Goal: Task Accomplishment & Management: Complete application form

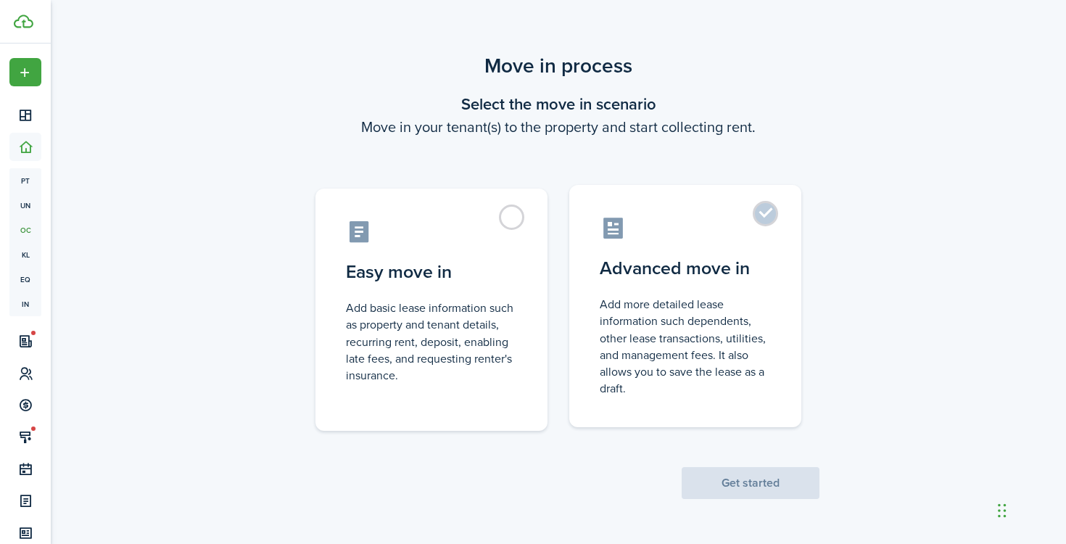
click at [717, 233] on control-radio-card-icon at bounding box center [685, 227] width 171 height 25
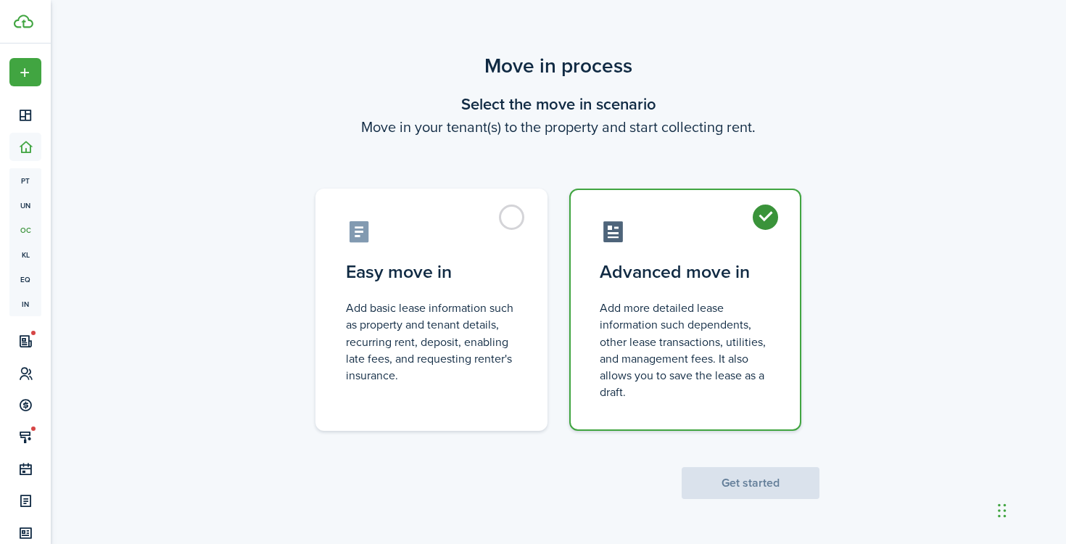
radio input "true"
click at [740, 483] on button "Get started" at bounding box center [751, 483] width 138 height 32
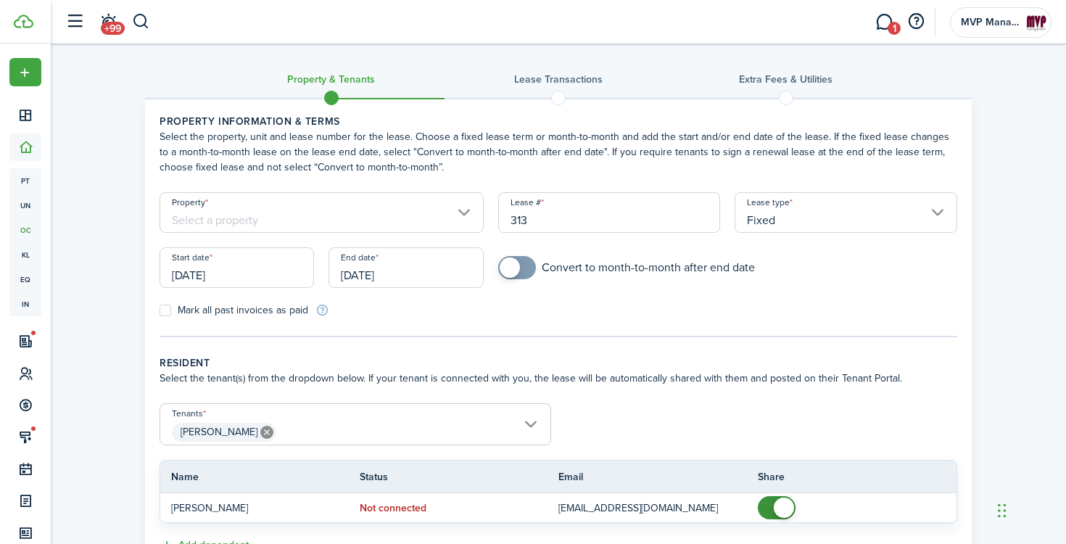
click at [330, 223] on input "Property" at bounding box center [322, 212] width 324 height 41
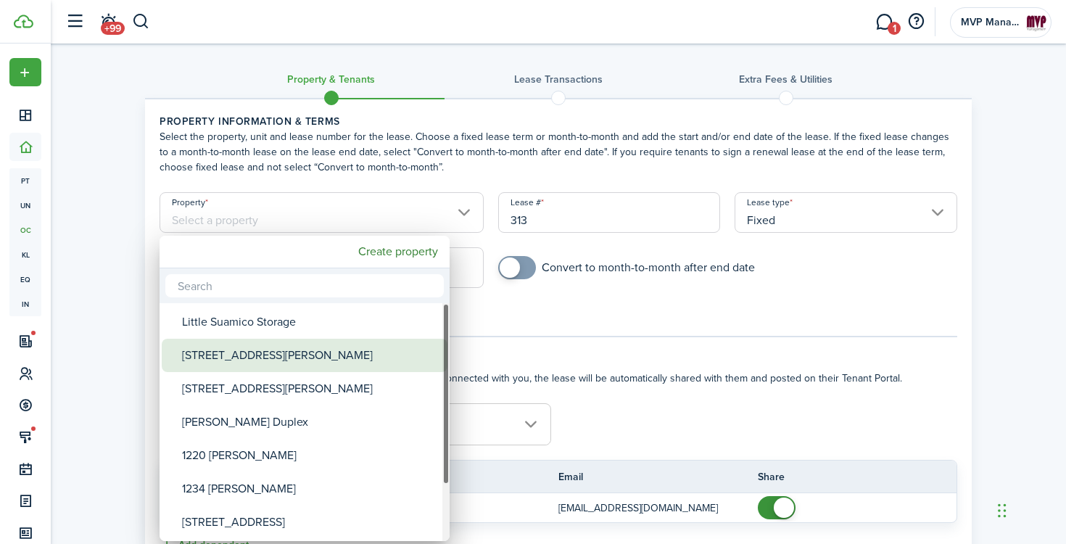
click at [260, 360] on div "[STREET_ADDRESS][PERSON_NAME]" at bounding box center [310, 355] width 257 height 33
type input "[STREET_ADDRESS][PERSON_NAME]"
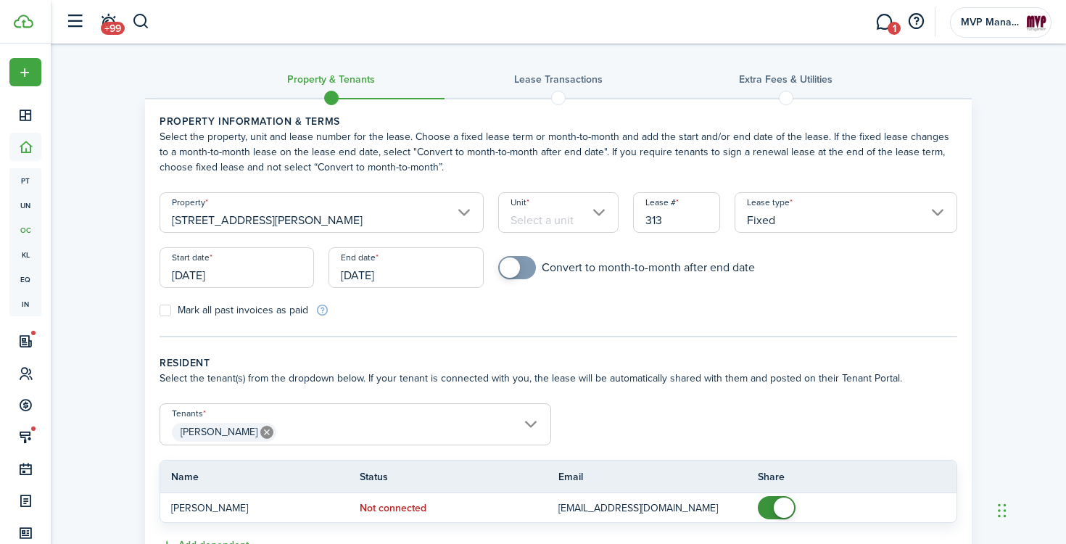
click at [560, 213] on input "Unit" at bounding box center [558, 212] width 121 height 41
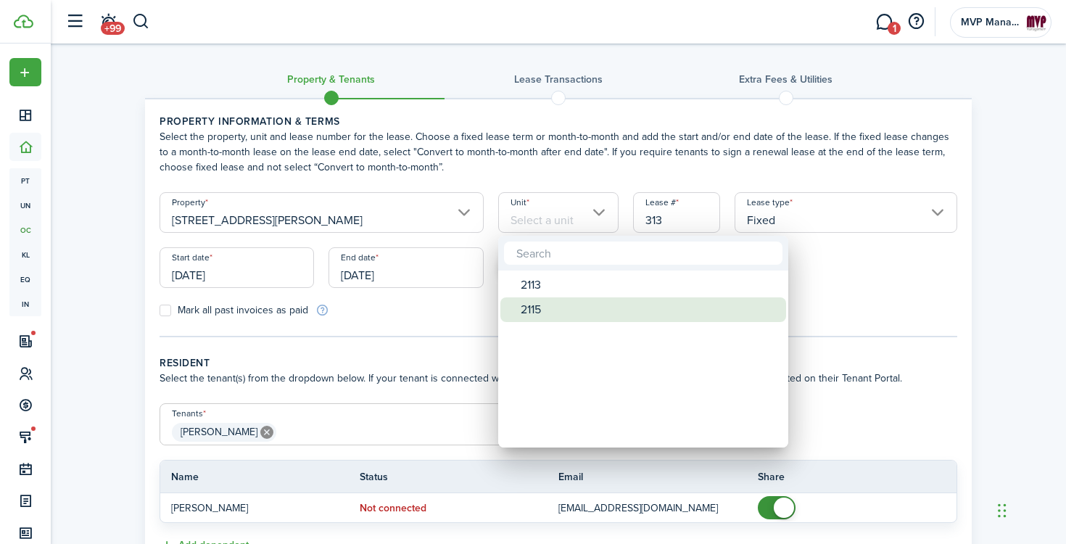
click at [535, 305] on div "2115" at bounding box center [649, 309] width 257 height 25
type input "2115"
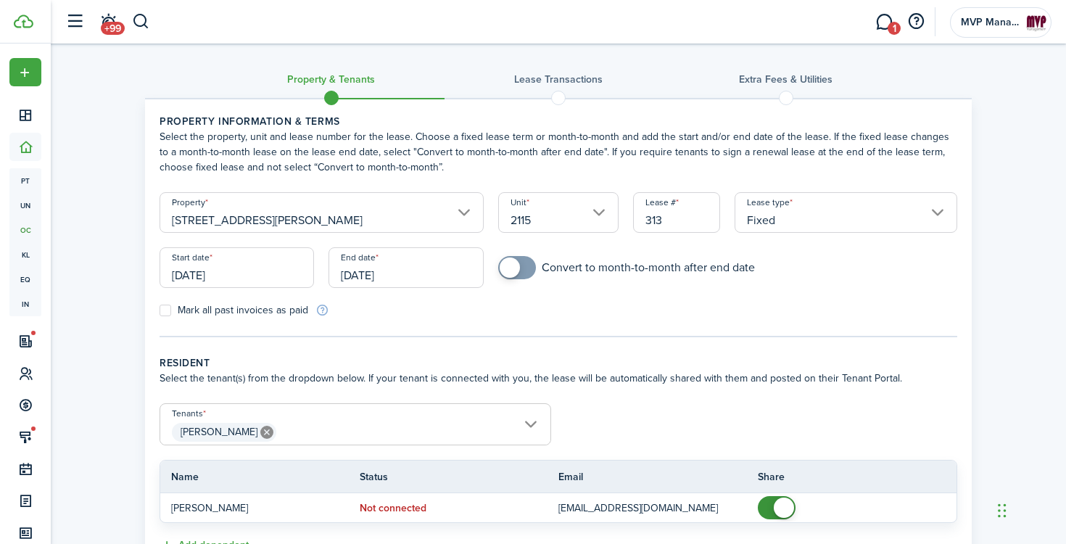
click at [669, 218] on input "313" at bounding box center [676, 212] width 87 height 41
type input "313"
click at [557, 292] on div "Convert to month-to-month after end date" at bounding box center [728, 275] width 474 height 38
click at [293, 275] on input "[DATE]" at bounding box center [237, 267] width 154 height 41
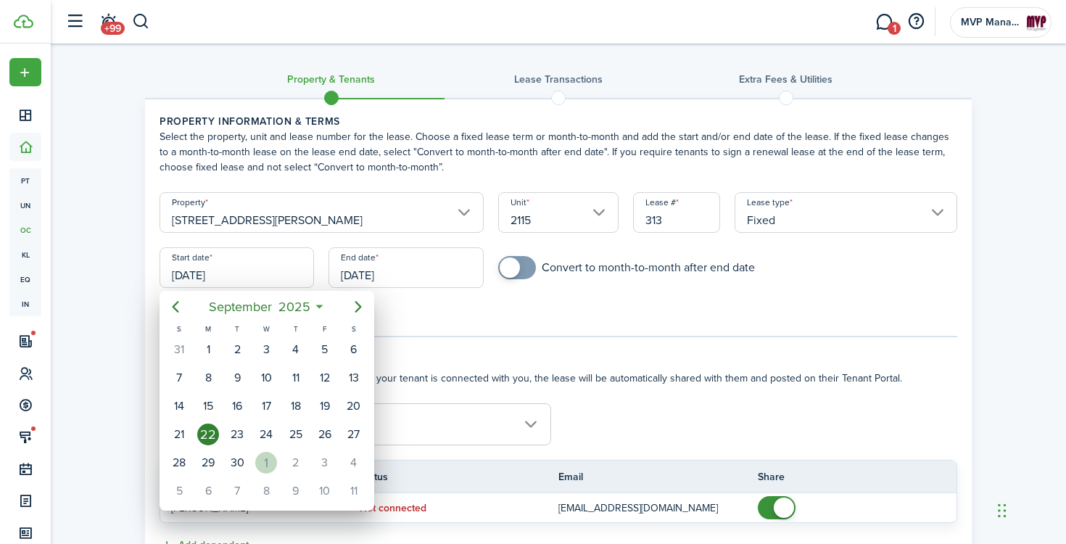
click at [274, 456] on div "1" at bounding box center [266, 463] width 22 height 22
type input "[DATE]"
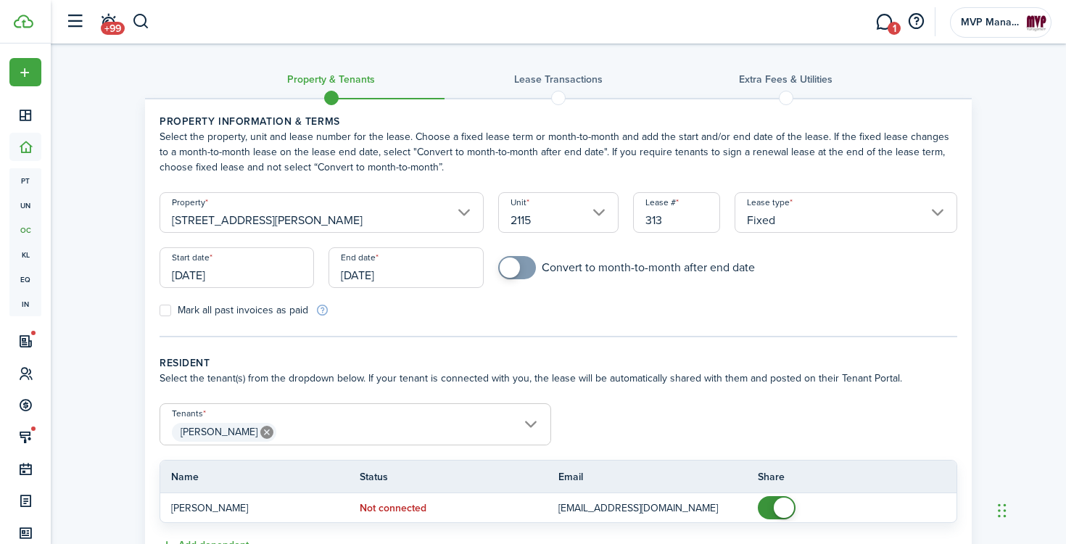
click at [429, 265] on input "[DATE]" at bounding box center [406, 267] width 154 height 41
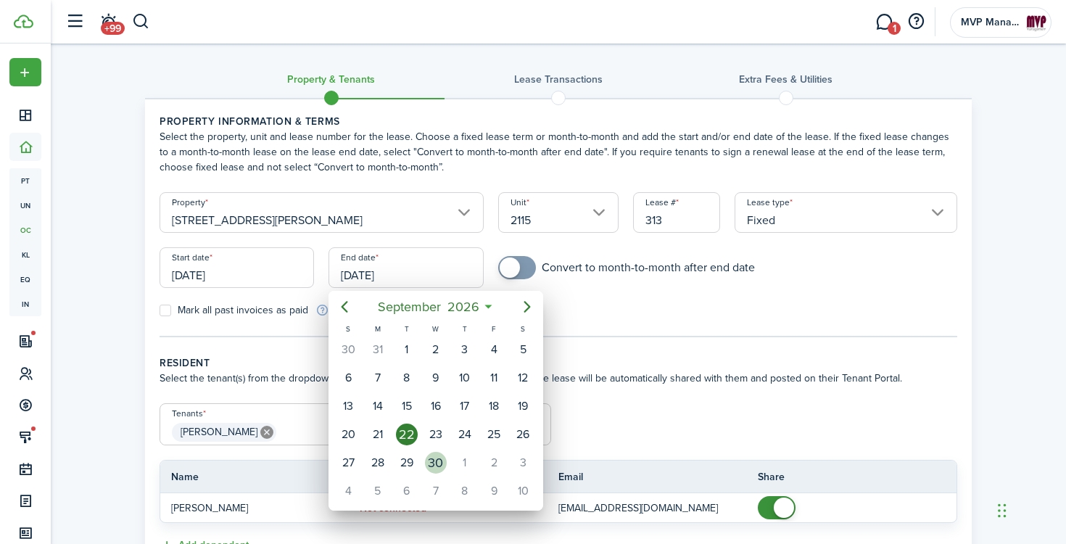
click at [440, 469] on div "30" at bounding box center [436, 463] width 22 height 22
type input "[DATE]"
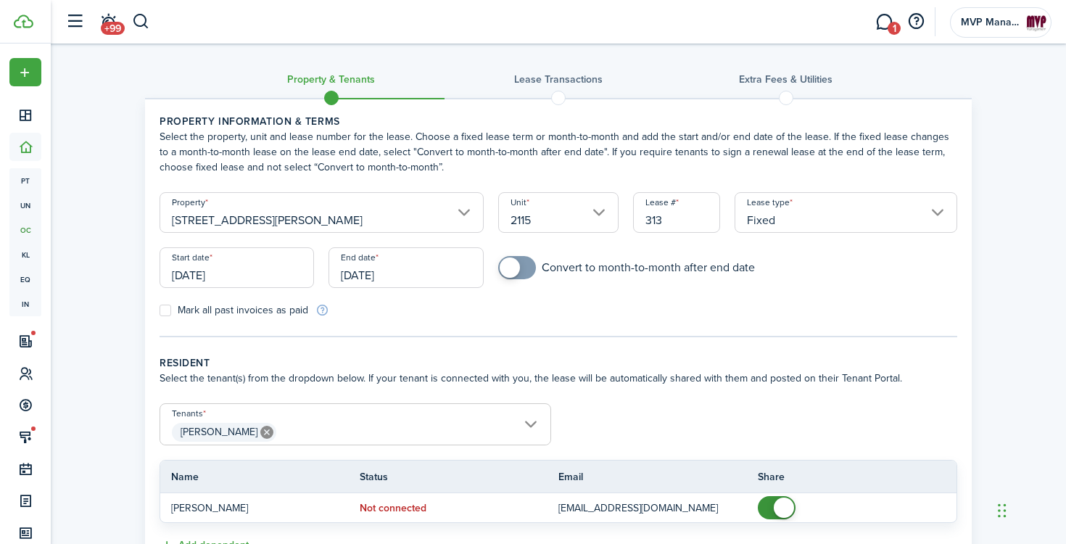
checkbox input "true"
click at [524, 268] on span at bounding box center [517, 267] width 15 height 23
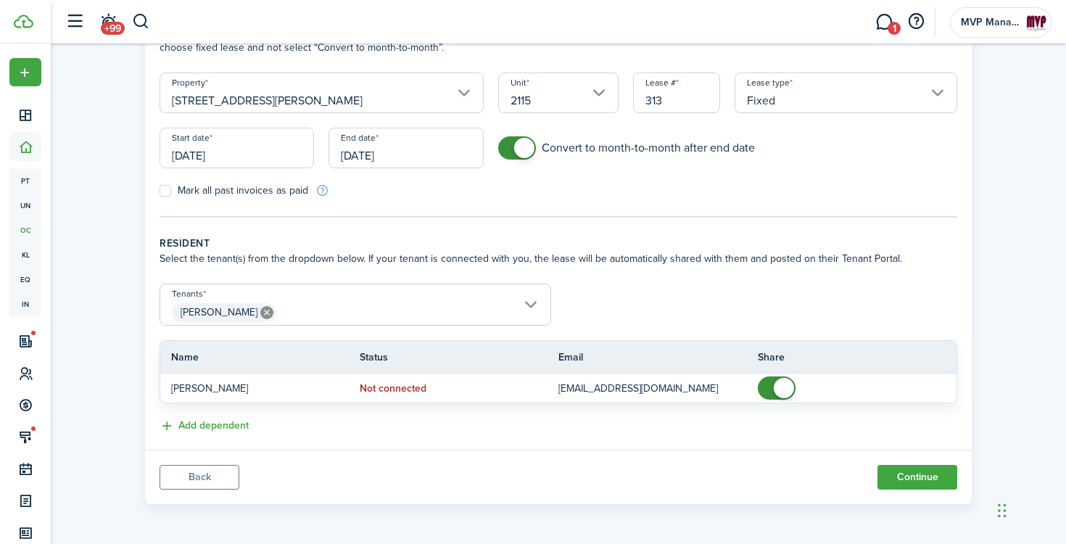
scroll to position [120, 0]
click at [894, 481] on button "Continue" at bounding box center [918, 477] width 80 height 25
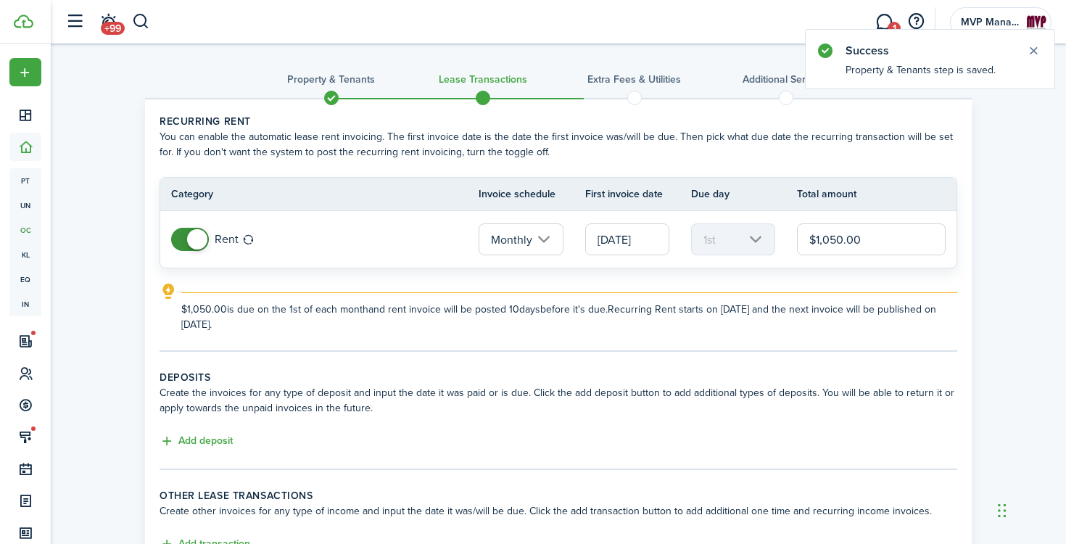
scroll to position [17, 0]
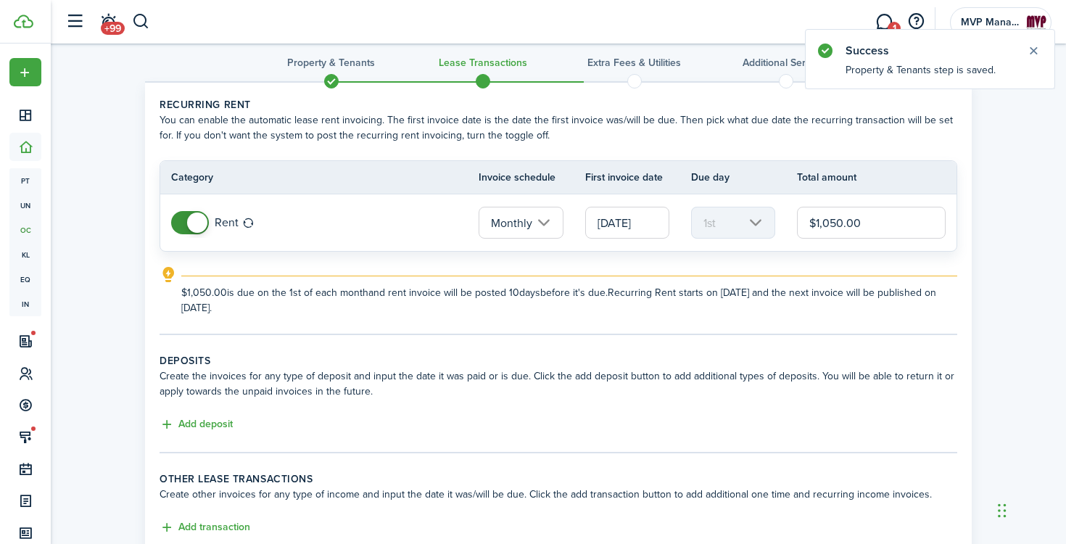
click at [835, 225] on input "$1,050.00" at bounding box center [871, 223] width 149 height 32
type input "$1,650.00"
click at [705, 319] on tc-wizard-step "Recurring rent You can enable the automatic lease rent invoicing. The first inv…" at bounding box center [559, 216] width 798 height 238
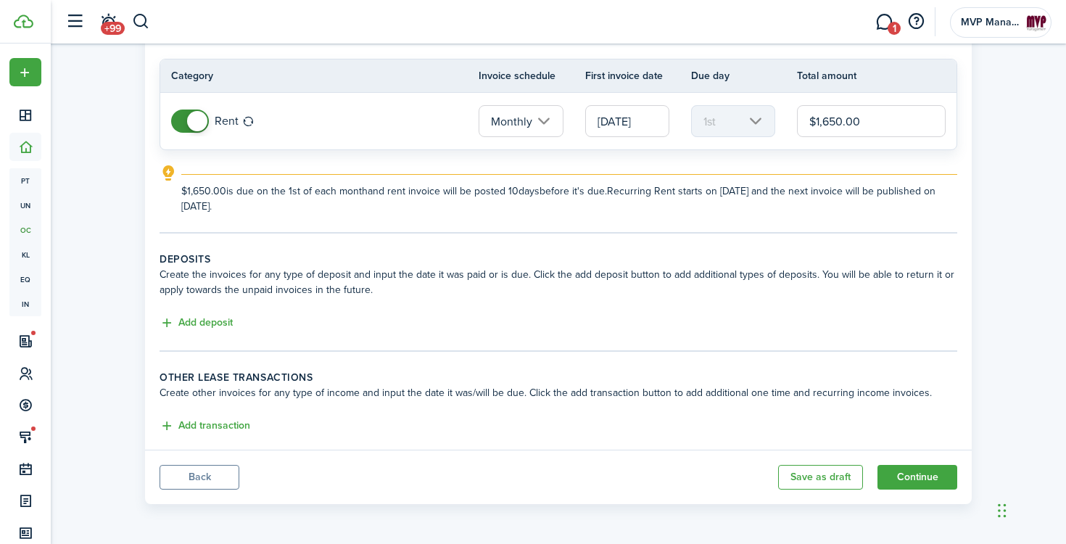
scroll to position [118, 0]
click at [229, 326] on button "Add deposit" at bounding box center [196, 323] width 73 height 17
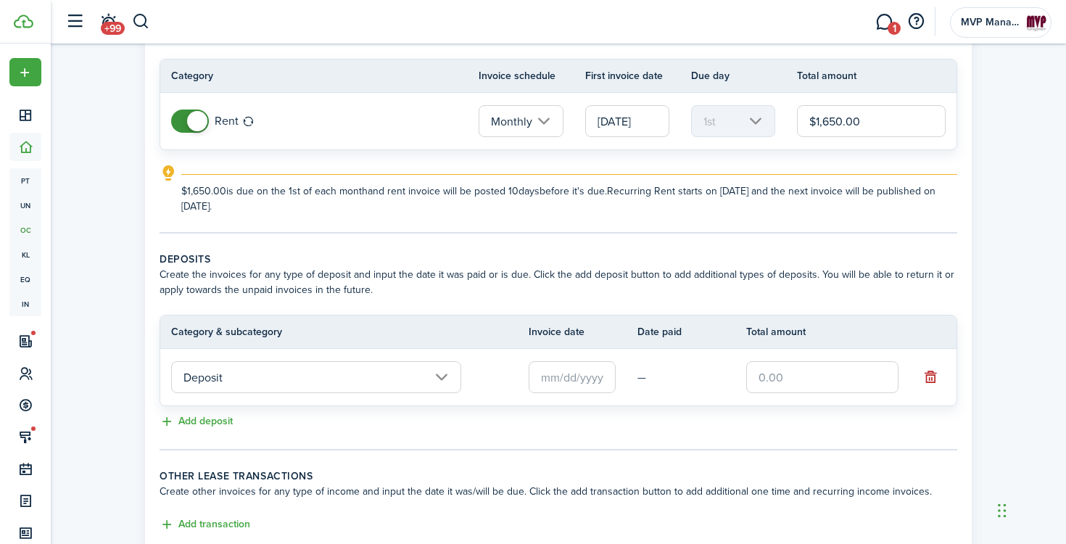
click at [578, 382] on input "text" at bounding box center [572, 377] width 87 height 32
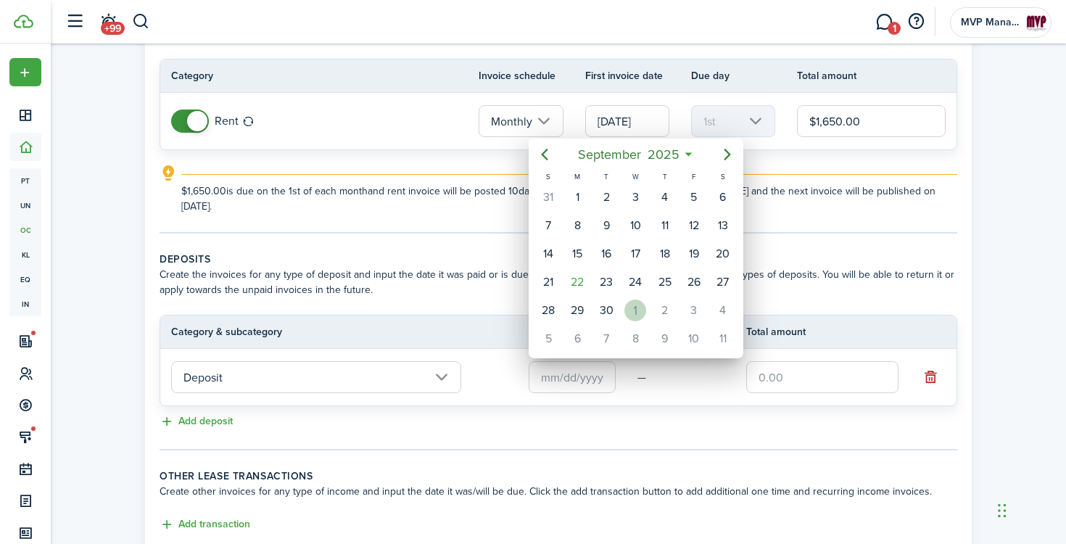
click at [635, 305] on div "1" at bounding box center [635, 311] width 22 height 22
type input "[DATE]"
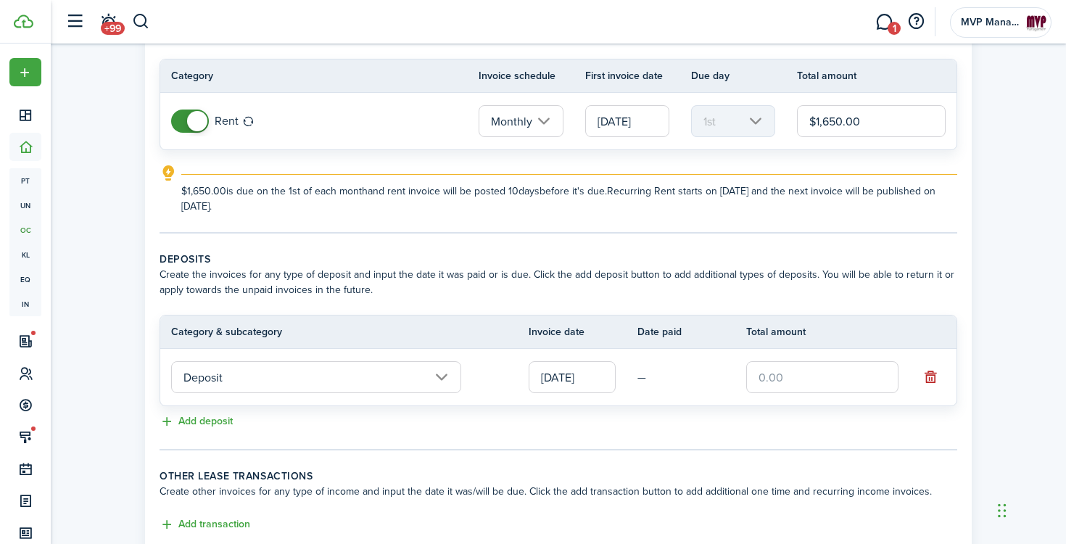
click at [813, 378] on input "text" at bounding box center [822, 377] width 152 height 32
type input "$1,650.00"
click at [653, 429] on div "Add deposit" at bounding box center [559, 421] width 798 height 17
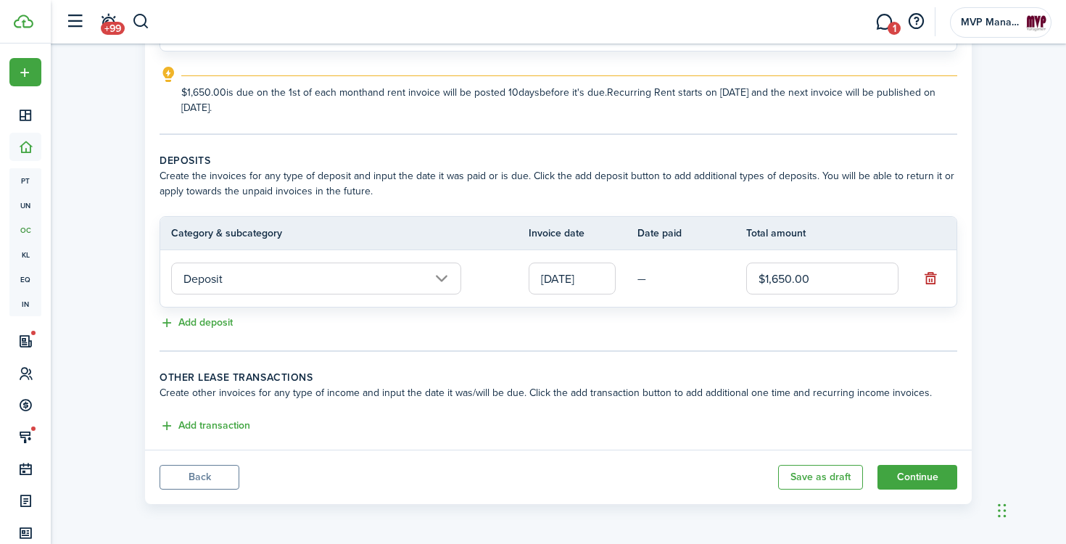
scroll to position [217, 0]
click at [937, 479] on button "Continue" at bounding box center [918, 477] width 80 height 25
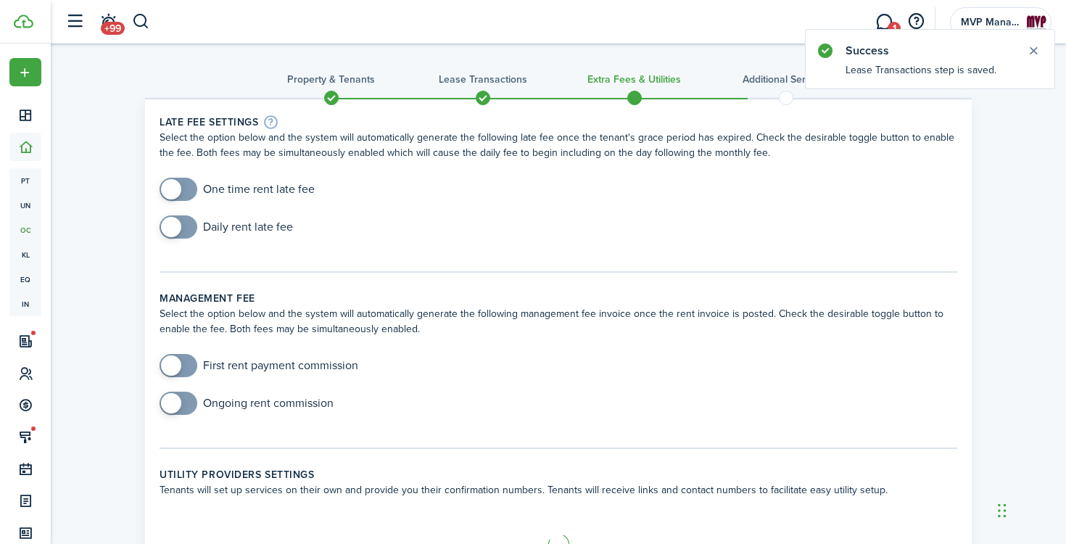
checkbox input "true"
click at [186, 191] on span at bounding box center [178, 189] width 15 height 23
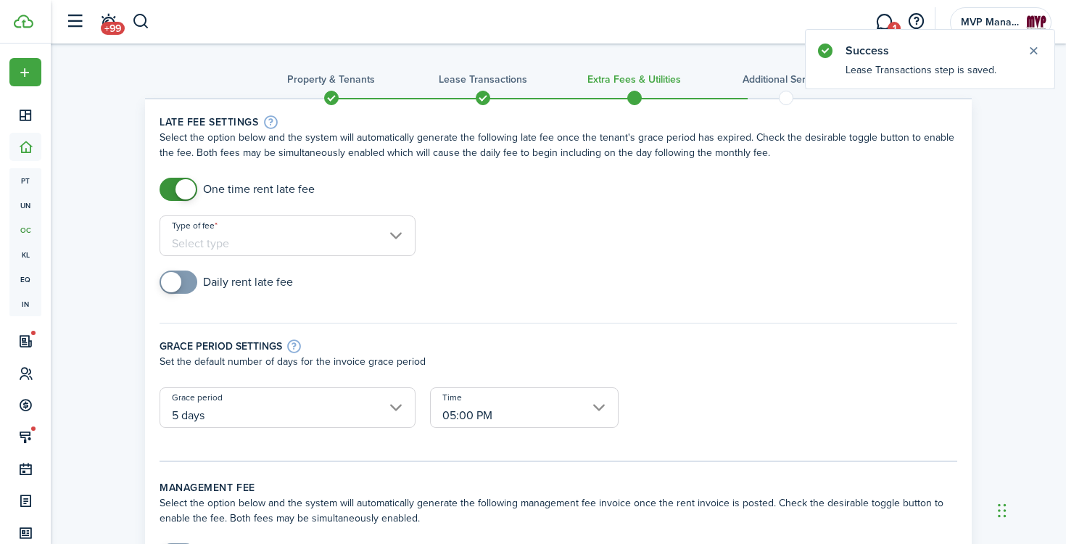
click at [234, 242] on input "Type of fee" at bounding box center [288, 235] width 256 height 41
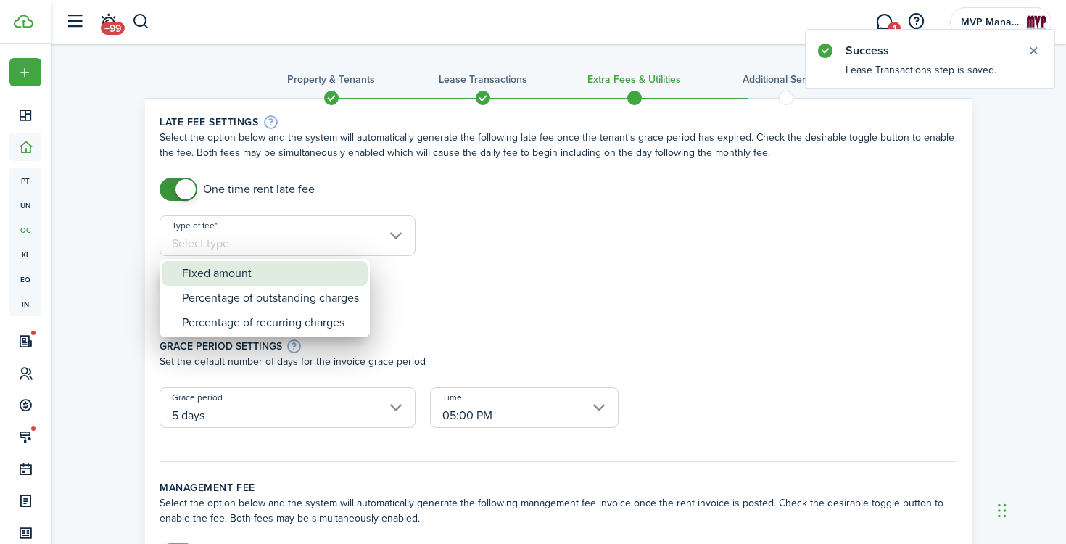
click at [253, 279] on div "Fixed amount" at bounding box center [270, 273] width 177 height 25
type input "Fixed amount"
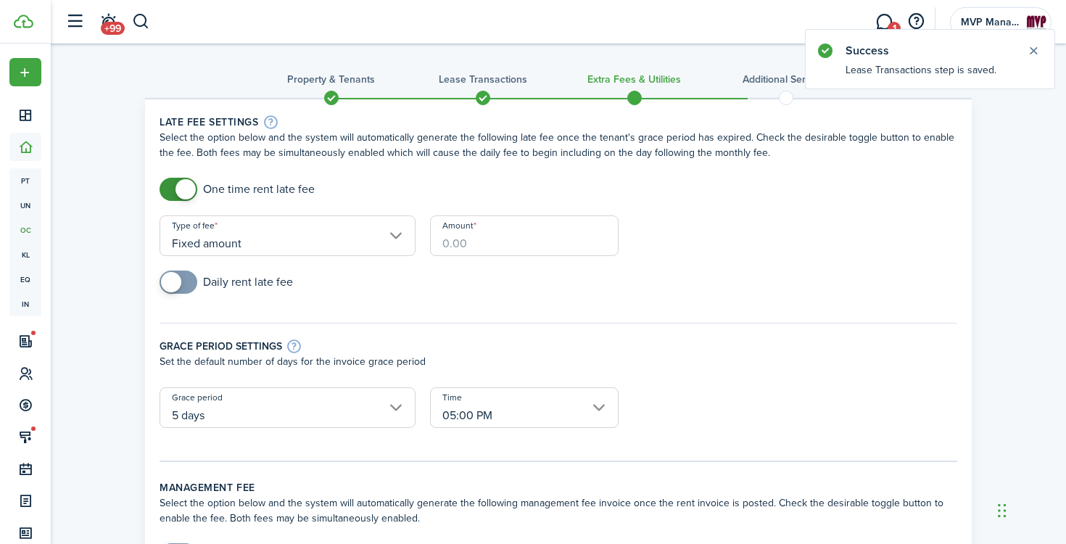
click at [488, 236] on input "Amount" at bounding box center [524, 235] width 189 height 41
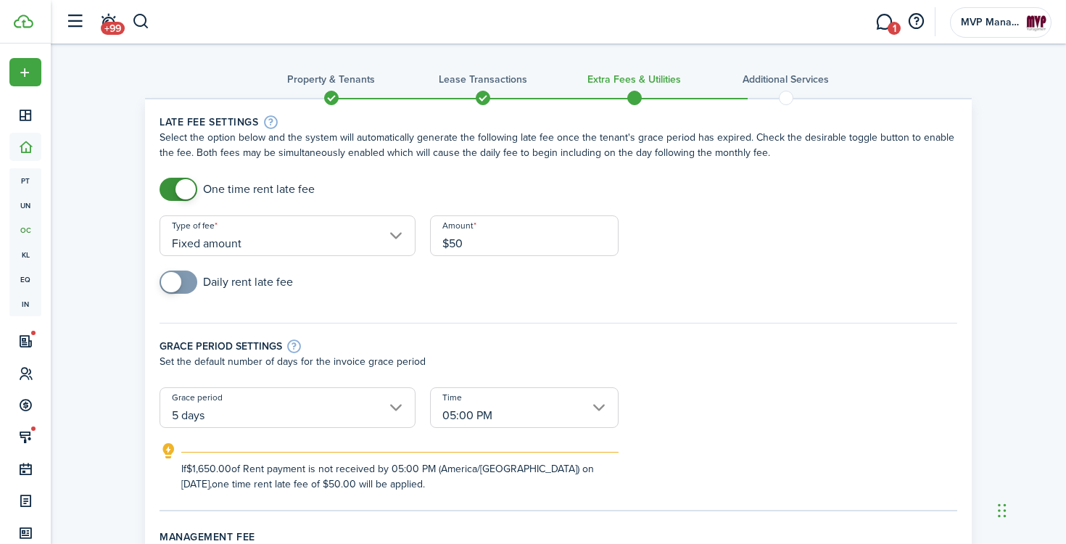
type input "$50.00"
click at [615, 302] on div "Daily rent late fee" at bounding box center [558, 290] width 812 height 38
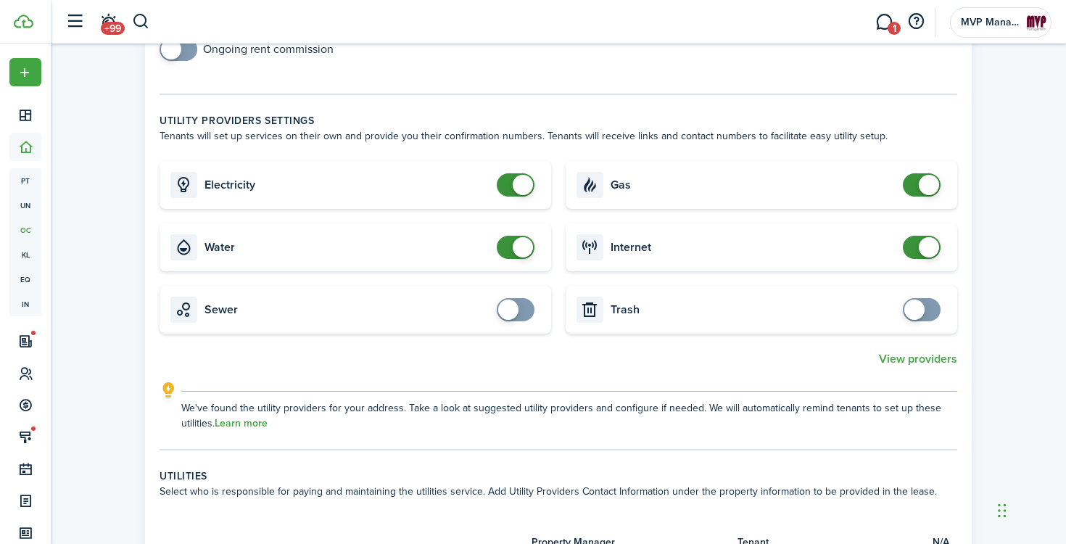
scroll to position [593, 0]
checkbox input "false"
click at [508, 185] on span at bounding box center [515, 184] width 15 height 23
checkbox input "false"
click at [508, 249] on span at bounding box center [515, 246] width 15 height 23
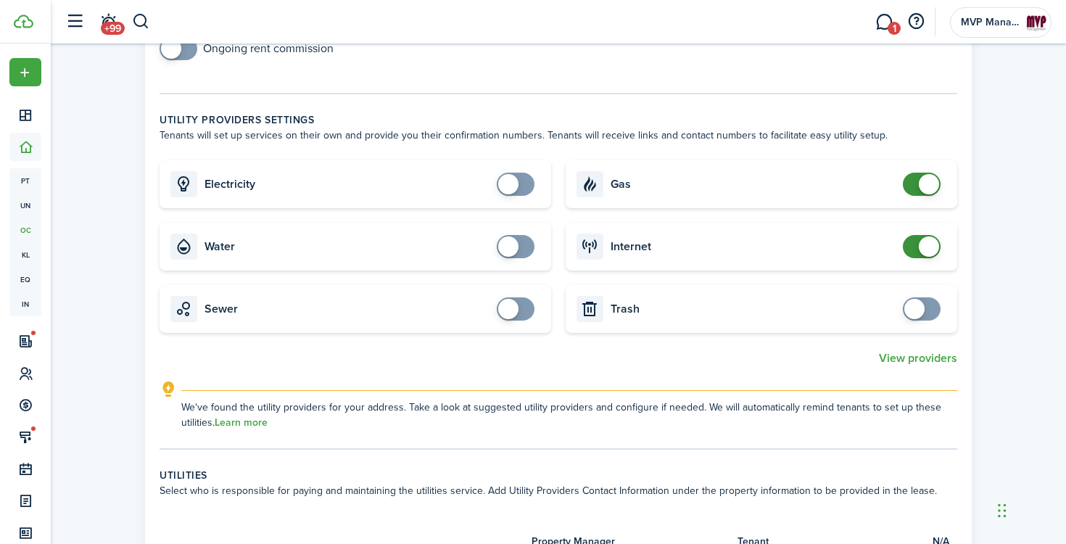
checkbox input "false"
click at [918, 186] on span at bounding box center [922, 184] width 15 height 23
checkbox input "false"
click at [915, 251] on span at bounding box center [922, 246] width 15 height 23
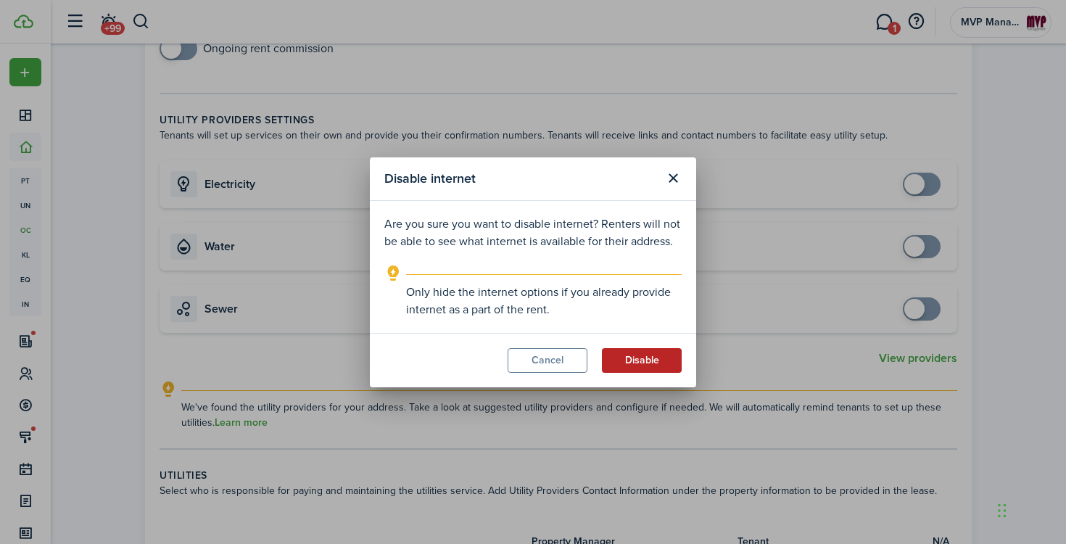
click at [640, 366] on button "Disable" at bounding box center [642, 360] width 80 height 25
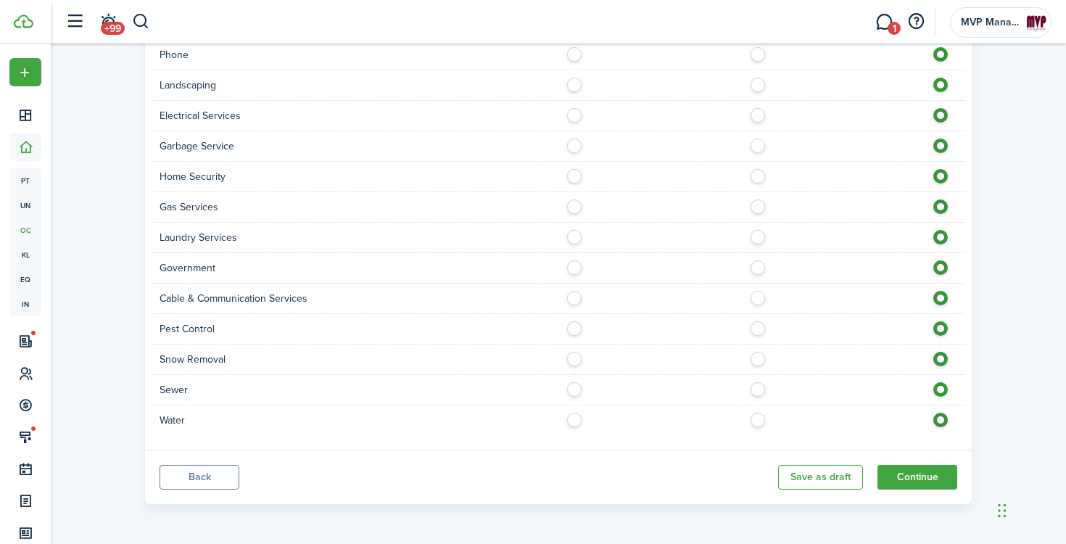
scroll to position [1232, 0]
click at [925, 477] on button "Continue" at bounding box center [918, 477] width 80 height 25
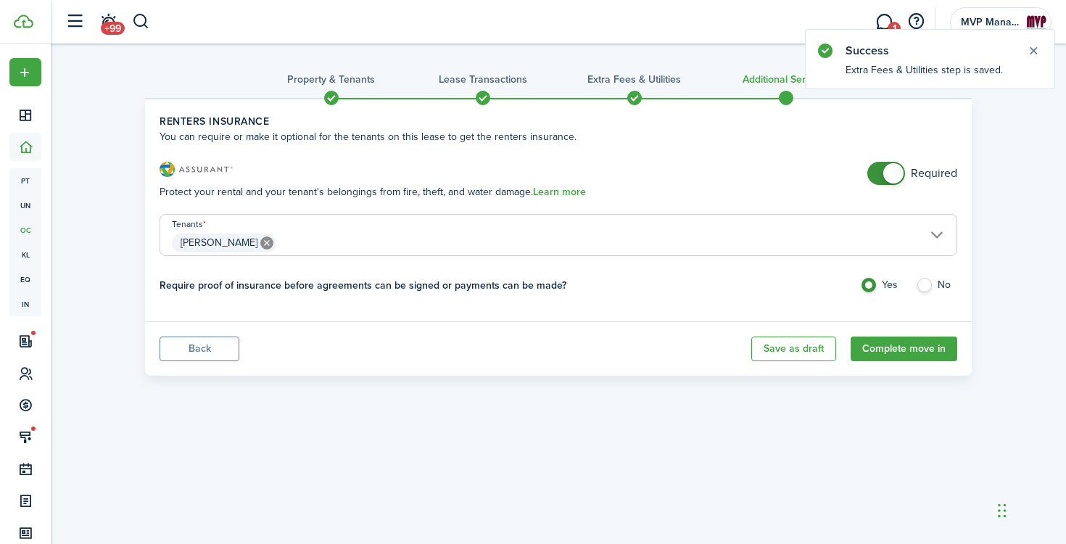
click at [924, 284] on label "No" at bounding box center [936, 289] width 41 height 22
radio input "false"
radio input "true"
click at [911, 346] on button "Complete move in" at bounding box center [904, 349] width 107 height 25
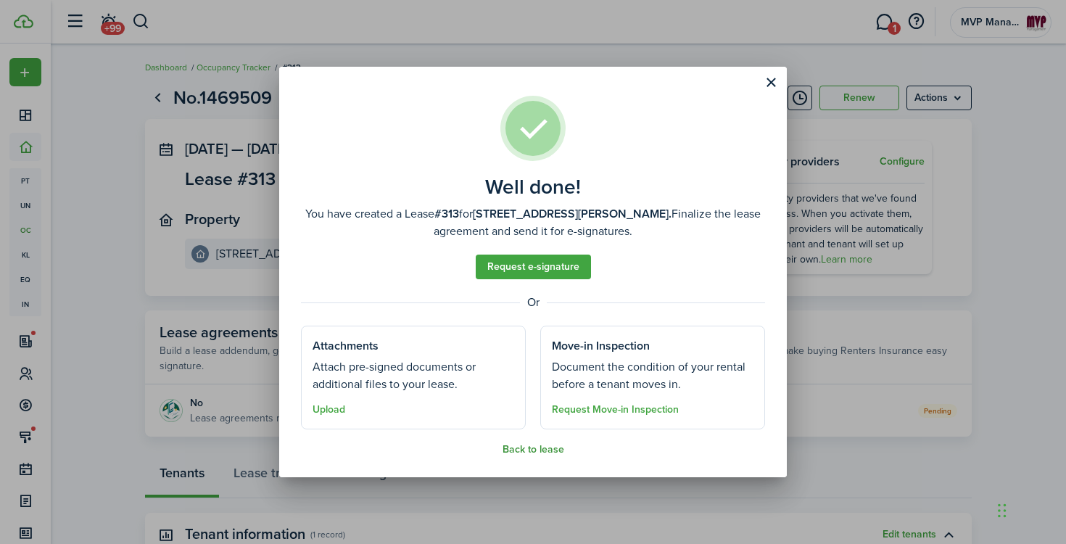
click at [537, 448] on button "Back to lease" at bounding box center [534, 450] width 62 height 12
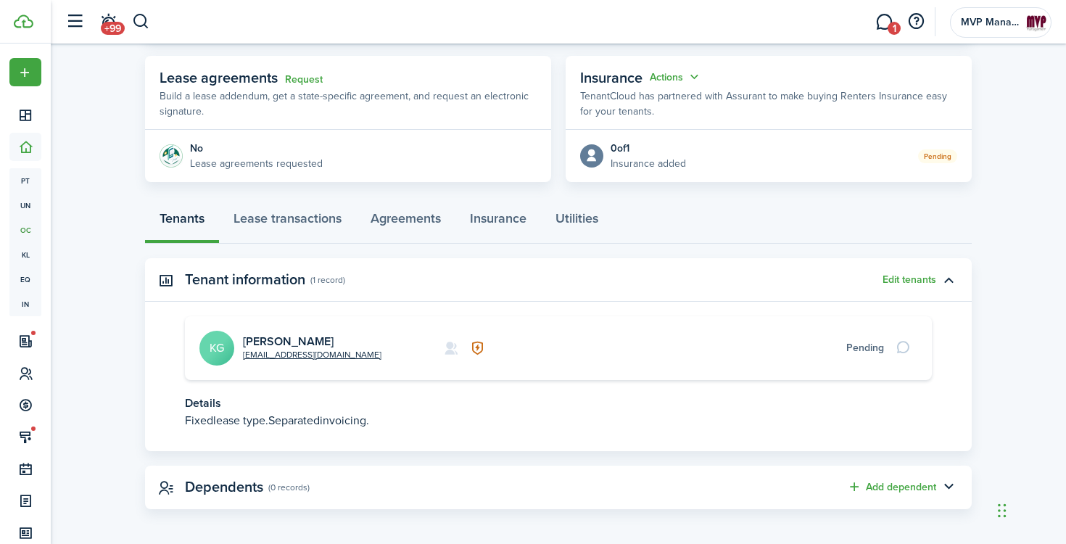
scroll to position [256, 0]
click at [213, 348] on avatar-text "KG" at bounding box center [216, 346] width 35 height 35
click at [286, 338] on link "[PERSON_NAME]" at bounding box center [288, 339] width 91 height 17
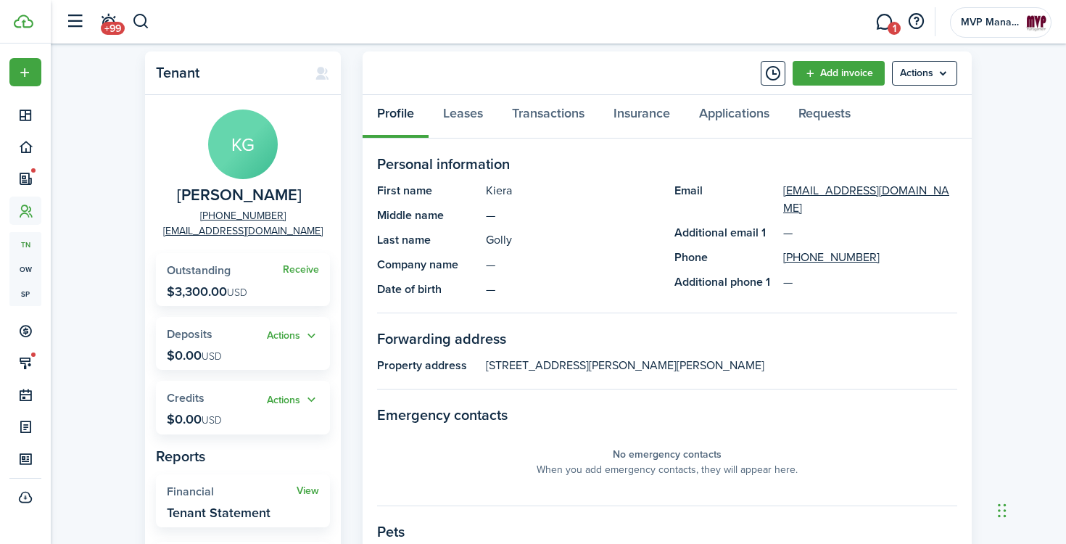
scroll to position [33, 0]
click at [553, 120] on link "Transactions" at bounding box center [549, 116] width 102 height 44
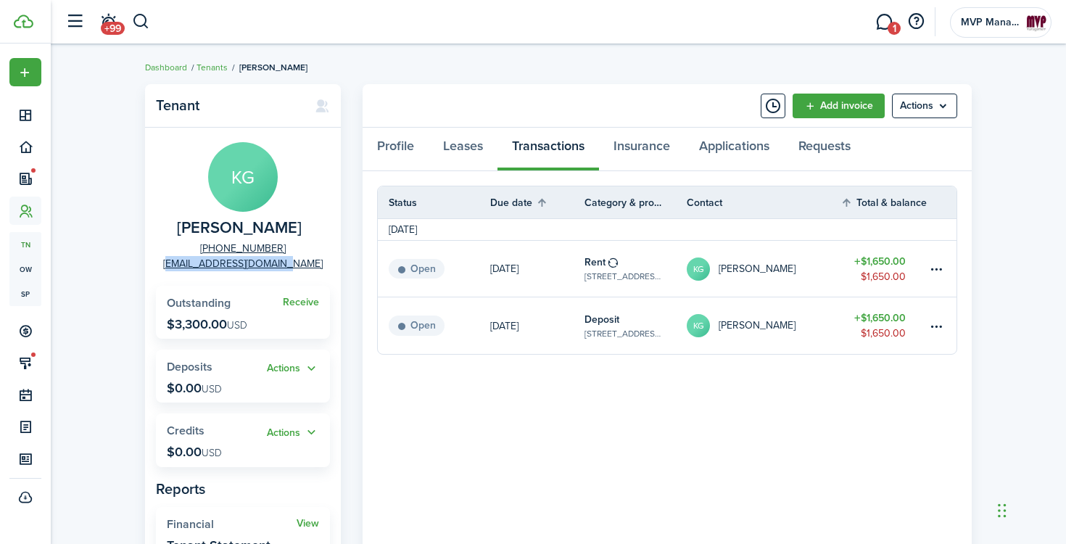
drag, startPoint x: 180, startPoint y: 263, endPoint x: 300, endPoint y: 263, distance: 119.7
click at [300, 263] on panel-main-group "KG [PERSON_NAME] [PHONE_NUMBER] [EMAIL_ADDRESS][DOMAIN_NAME]" at bounding box center [243, 206] width 174 height 129
copy link "[EMAIL_ADDRESS][DOMAIN_NAME]"
